Goal: Task Accomplishment & Management: Use online tool/utility

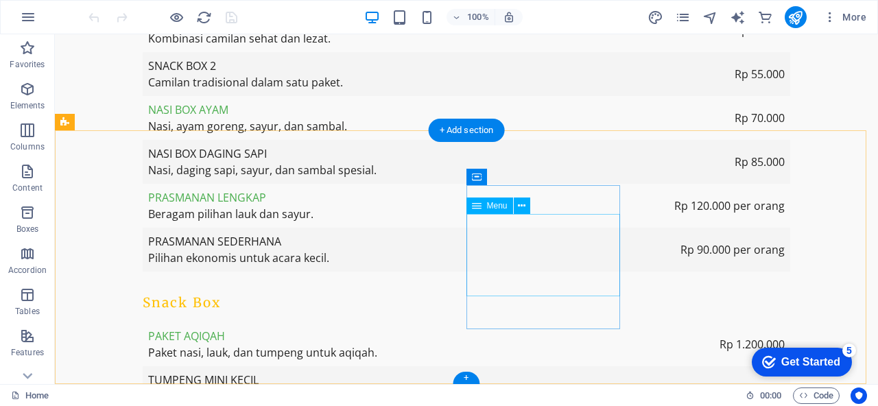
scroll to position [2520, 0]
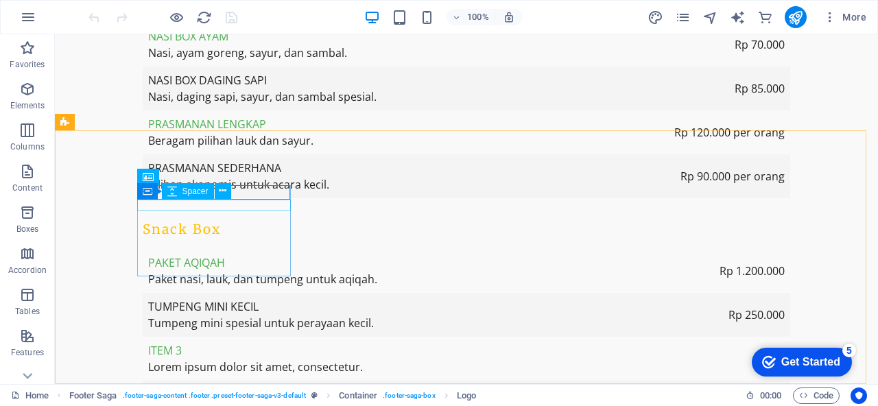
click at [231, 189] on div "Container Spacer" at bounding box center [188, 191] width 103 height 17
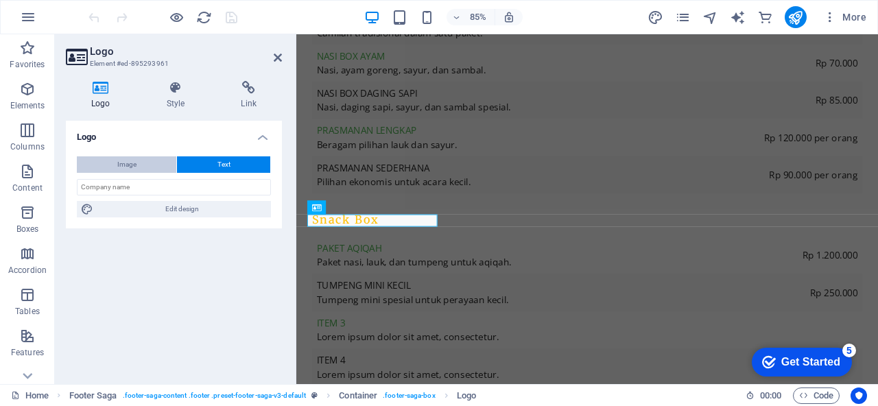
drag, startPoint x: 146, startPoint y: 162, endPoint x: 70, endPoint y: 108, distance: 93.5
click at [146, 162] on button "Image" at bounding box center [126, 164] width 99 height 16
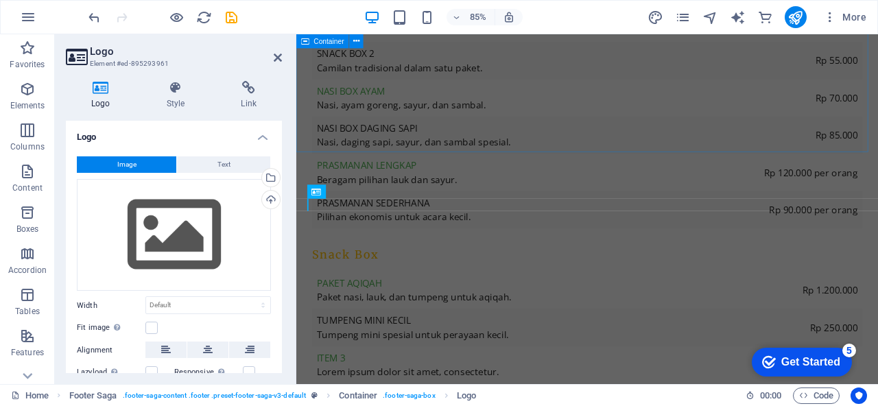
scroll to position [2529, 0]
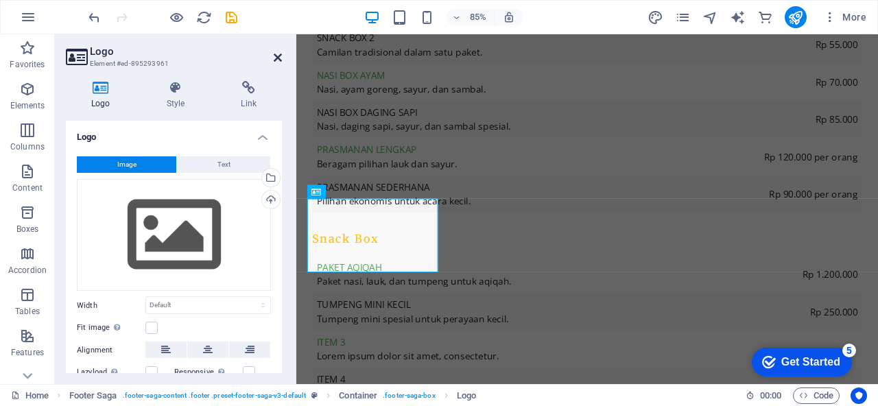
click at [279, 57] on icon at bounding box center [278, 57] width 8 height 11
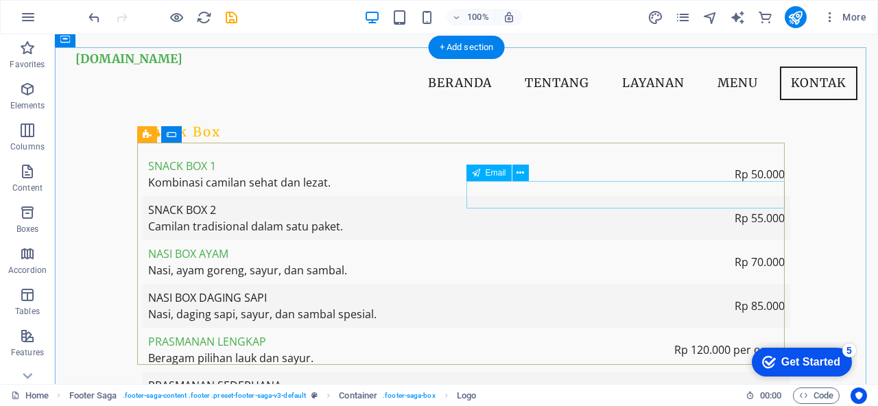
scroll to position [2107, 0]
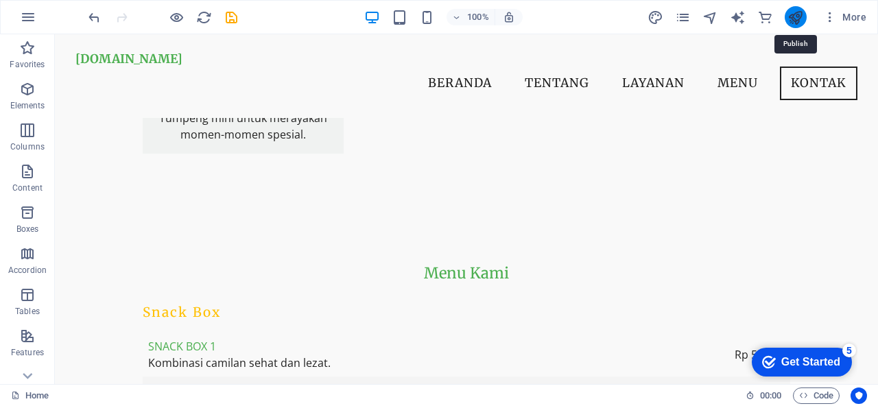
drag, startPoint x: 796, startPoint y: 16, endPoint x: 742, endPoint y: 105, distance: 104.7
click at [796, 16] on icon "publish" at bounding box center [795, 18] width 16 height 16
